Goal: Transaction & Acquisition: Purchase product/service

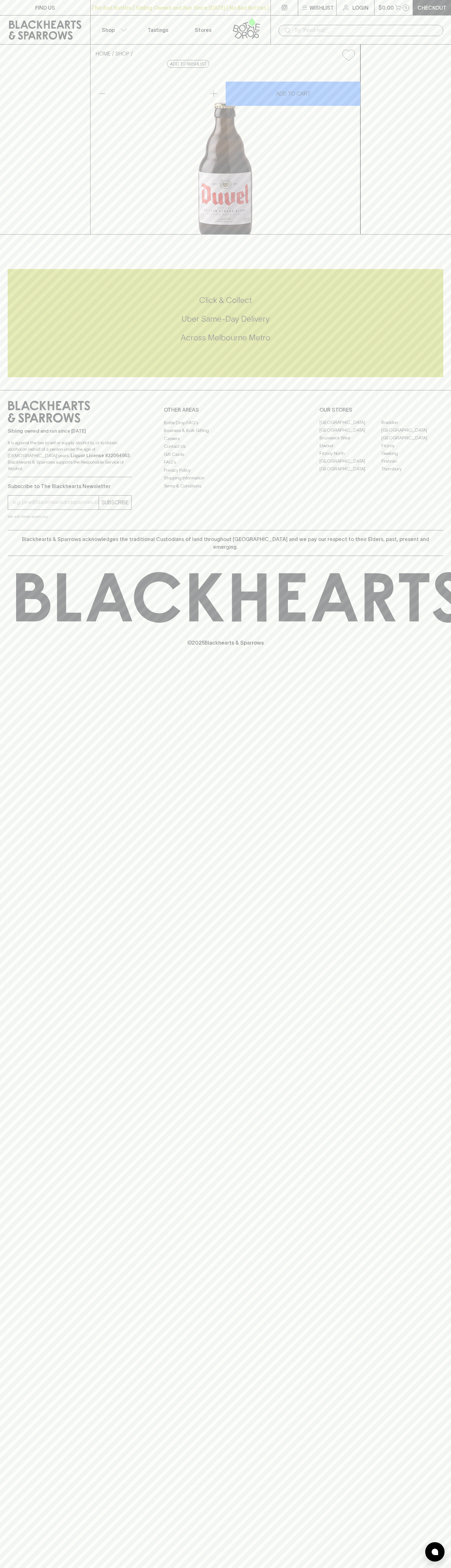
click at [376, 0] on button "$0.00 0" at bounding box center [394, 7] width 39 height 15
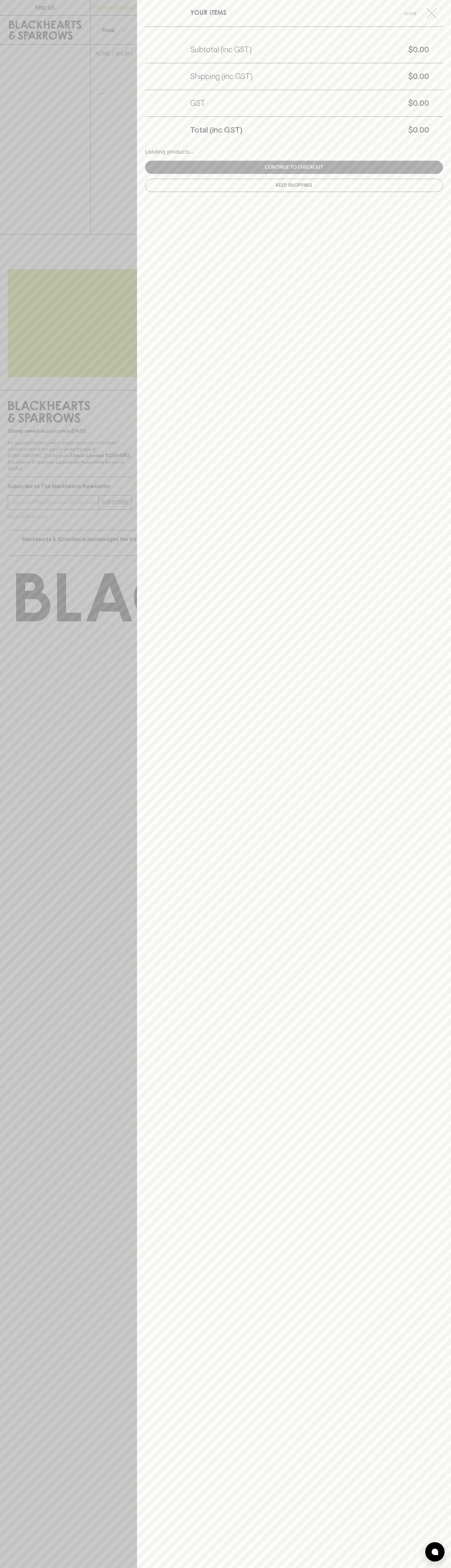
click at [446, 1136] on div "YOUR ITEMS Close Subtotal (inc GST) $0.00 Shipping (inc GST) $0.00 GST $0.00 To…" at bounding box center [295, 784] width 314 height 1568
click at [322, 1567] on html "FIND US | No Bad Bottles | Sibling Owned and Run Since 2006 | No Bad Bottles | …" at bounding box center [226, 784] width 451 height 1568
click at [16, 1165] on div at bounding box center [226, 784] width 451 height 1568
